Goal: Transaction & Acquisition: Download file/media

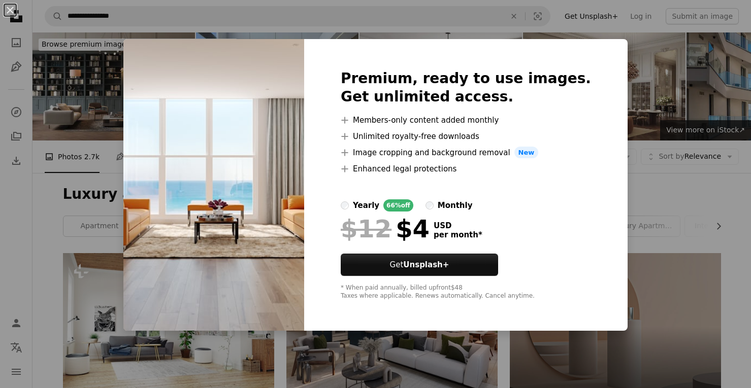
scroll to position [902, 0]
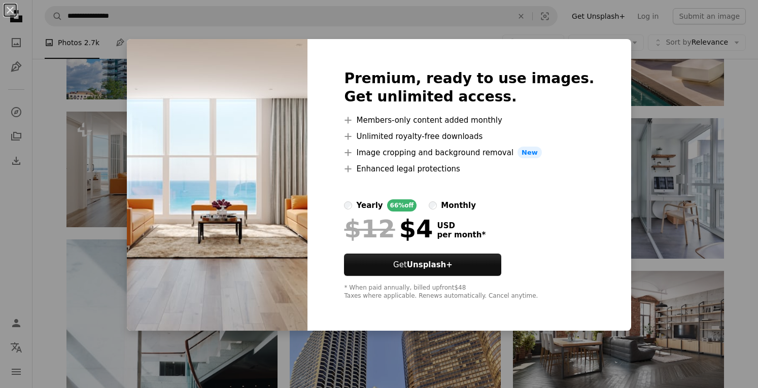
click at [363, 25] on div "An X shape Premium, ready to use images. Get unlimited access. A plus sign Memb…" at bounding box center [379, 194] width 758 height 388
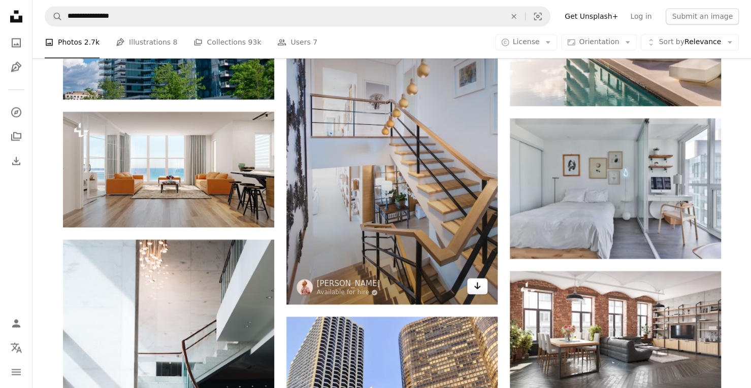
click at [476, 289] on icon "Arrow pointing down" at bounding box center [477, 286] width 8 height 12
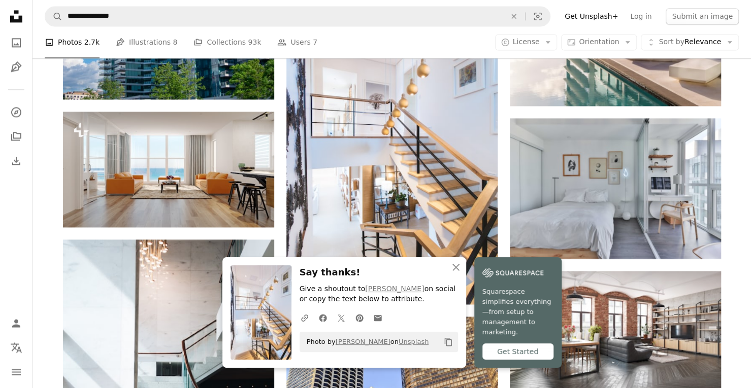
click at [431, 46] on div "A photo Photos 2.7k Pen Tool Illustrations 8 A stack of folders Collections 93k…" at bounding box center [392, 42] width 694 height 32
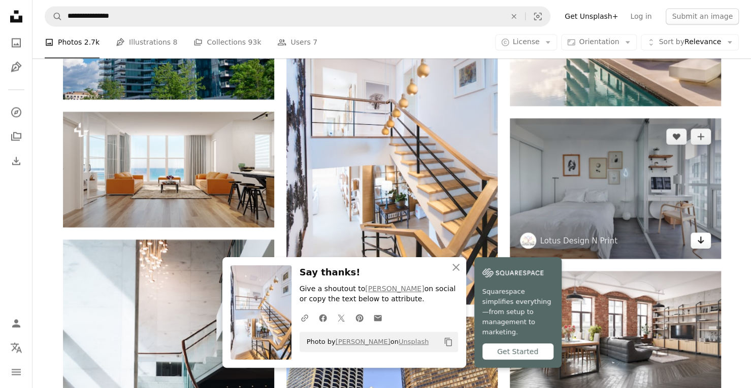
click at [701, 243] on icon "Arrow pointing down" at bounding box center [700, 240] width 8 height 12
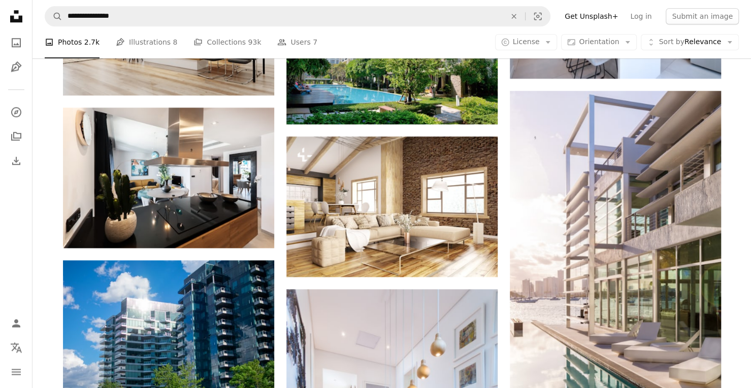
scroll to position [599, 0]
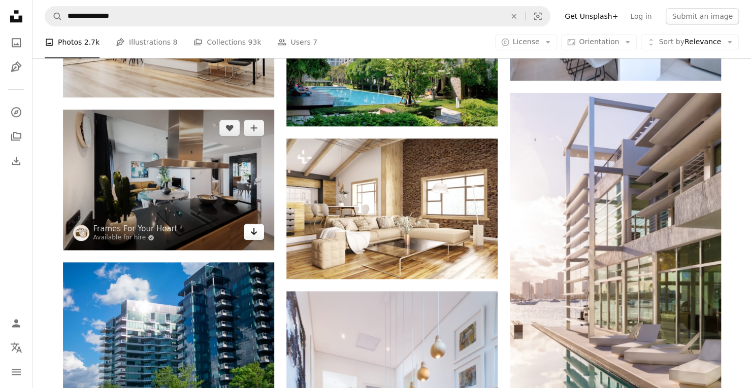
click at [251, 234] on icon "Arrow pointing down" at bounding box center [254, 231] width 8 height 12
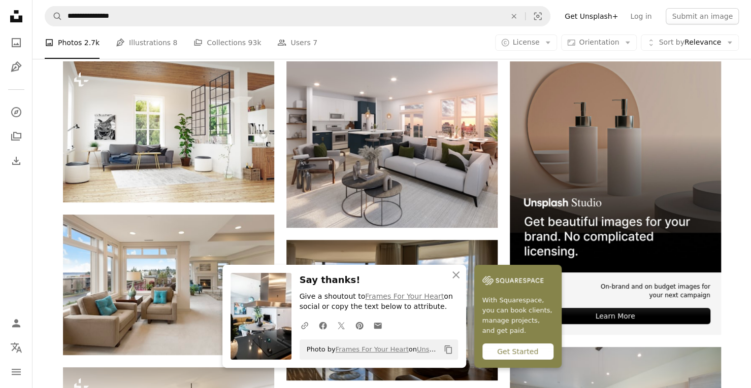
scroll to position [230, 0]
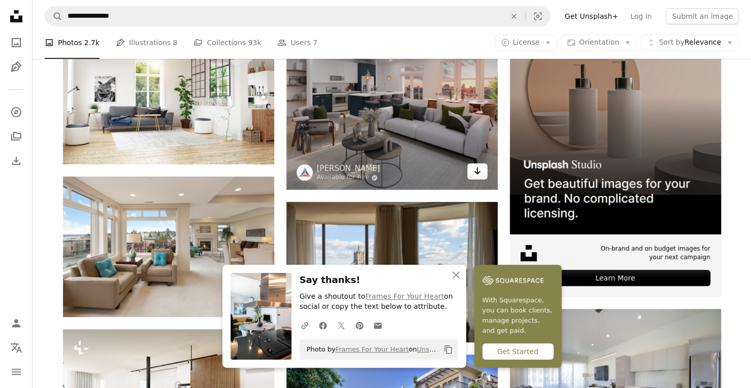
click at [477, 173] on icon "Arrow pointing down" at bounding box center [477, 171] width 8 height 12
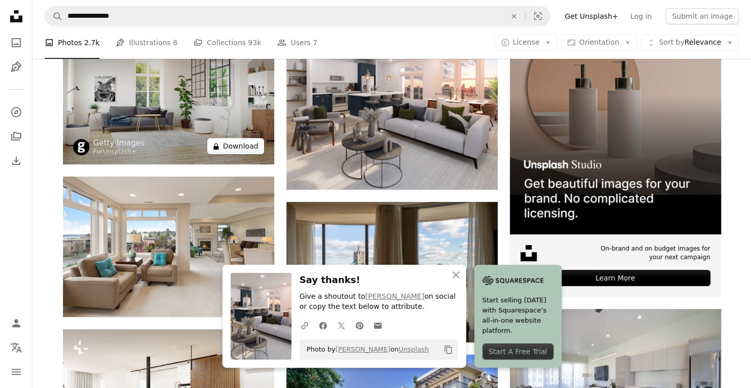
click at [240, 147] on button "A lock Download" at bounding box center [235, 146] width 57 height 16
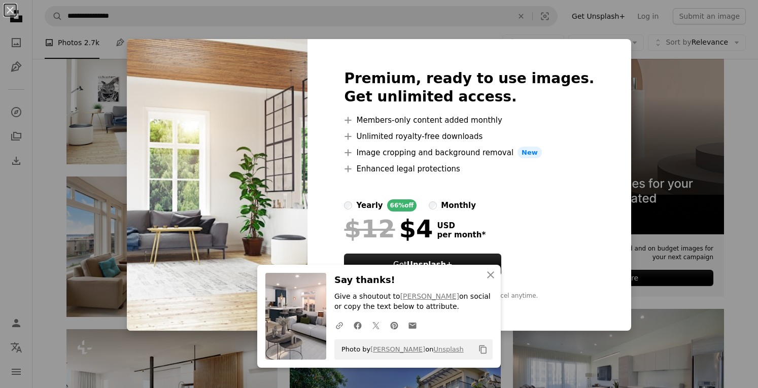
click at [488, 280] on icon "An X shape" at bounding box center [491, 275] width 12 height 12
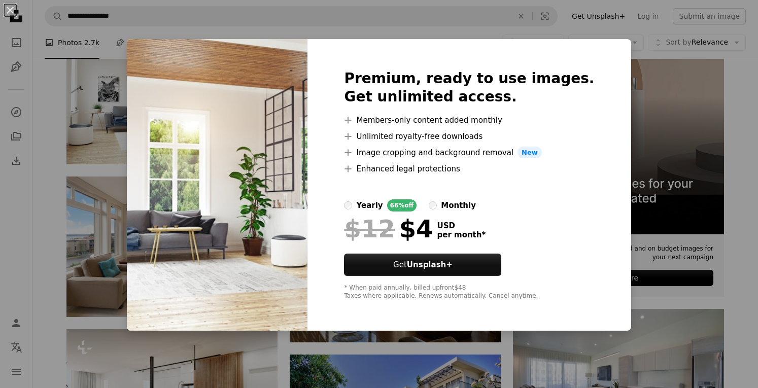
click at [651, 154] on div "An X shape Premium, ready to use images. Get unlimited access. A plus sign Memb…" at bounding box center [379, 194] width 758 height 388
